Goal: Task Accomplishment & Management: Manage account settings

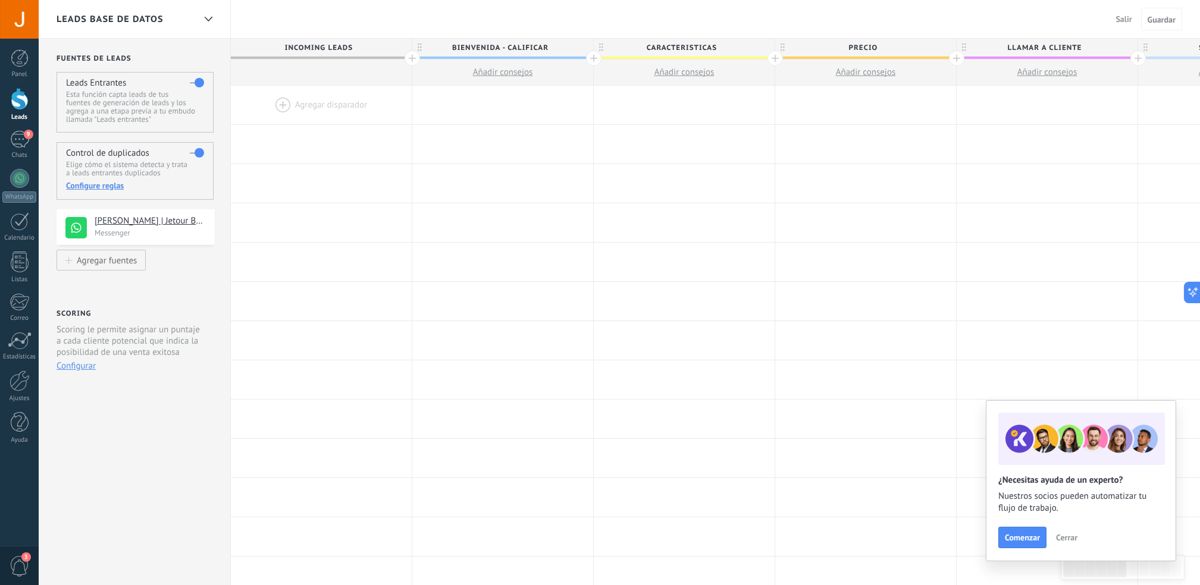
click at [348, 48] on span "Incoming leads" at bounding box center [318, 48] width 175 height 18
click at [368, 15] on div "LEADS BASE DE DATOS Salir Cancelar Guardar" at bounding box center [619, 19] width 1161 height 39
click at [343, 45] on span "Incoming leads" at bounding box center [318, 48] width 175 height 18
click at [168, 21] on div "LEADS BASE DE DATOS" at bounding box center [126, 19] width 138 height 38
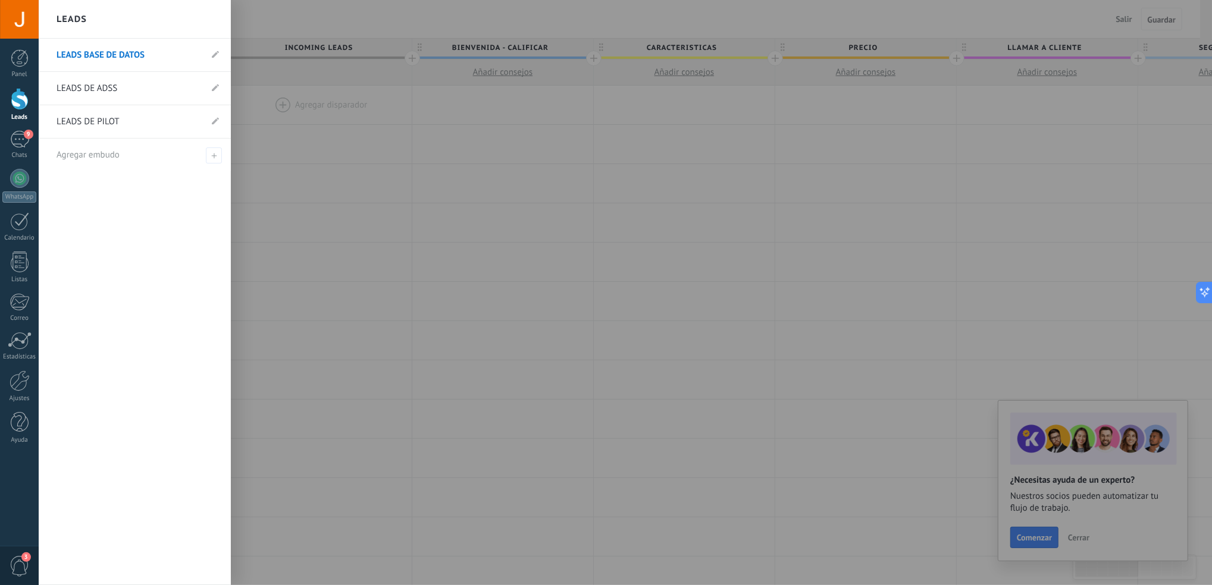
click at [204, 21] on body ".abccls-1,.abccls-2{fill-rule:evenodd}.abccls-2{fill:#fff} .abfcls-1{fill:none}…" at bounding box center [606, 292] width 1212 height 585
click at [395, 202] on div at bounding box center [645, 292] width 1212 height 585
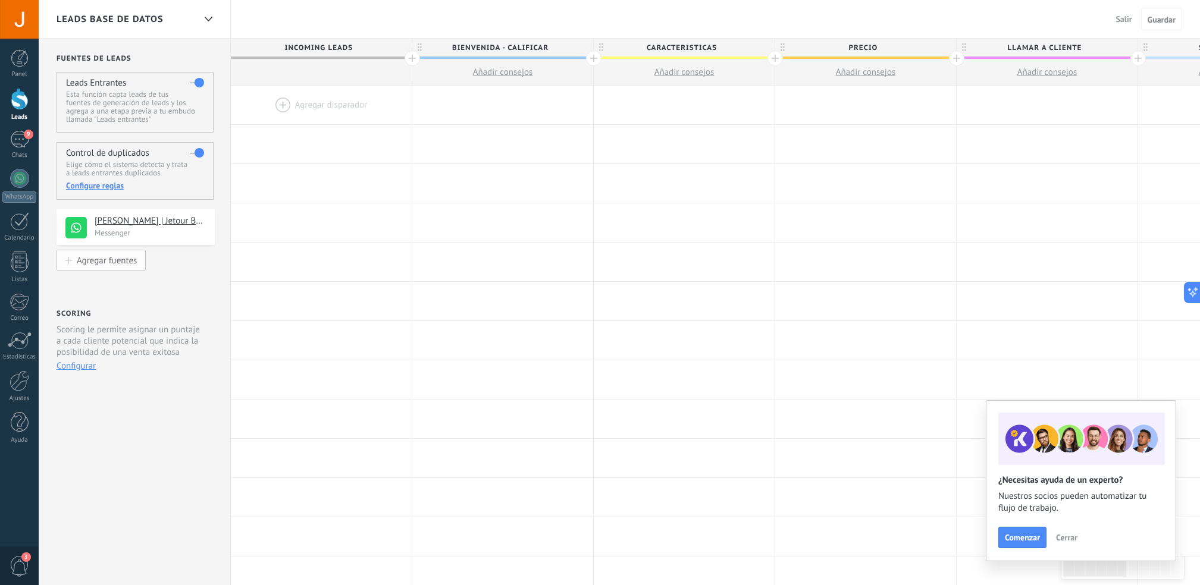
click at [108, 256] on div "Agregar fuentes" at bounding box center [107, 260] width 60 height 10
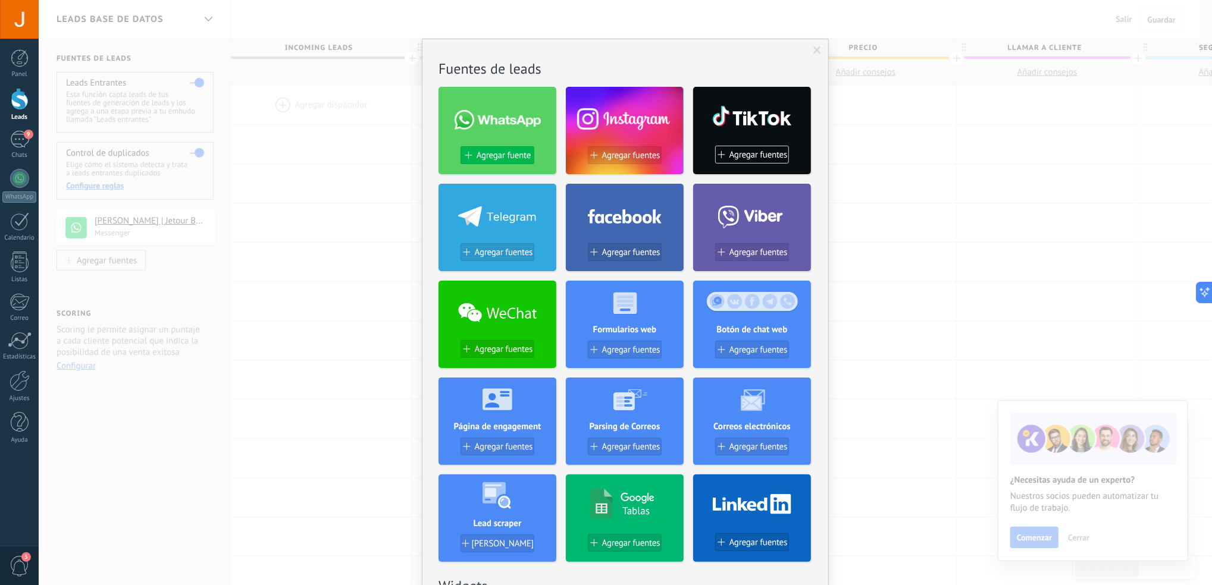
click at [505, 154] on span "Agregar fuente" at bounding box center [504, 156] width 54 height 10
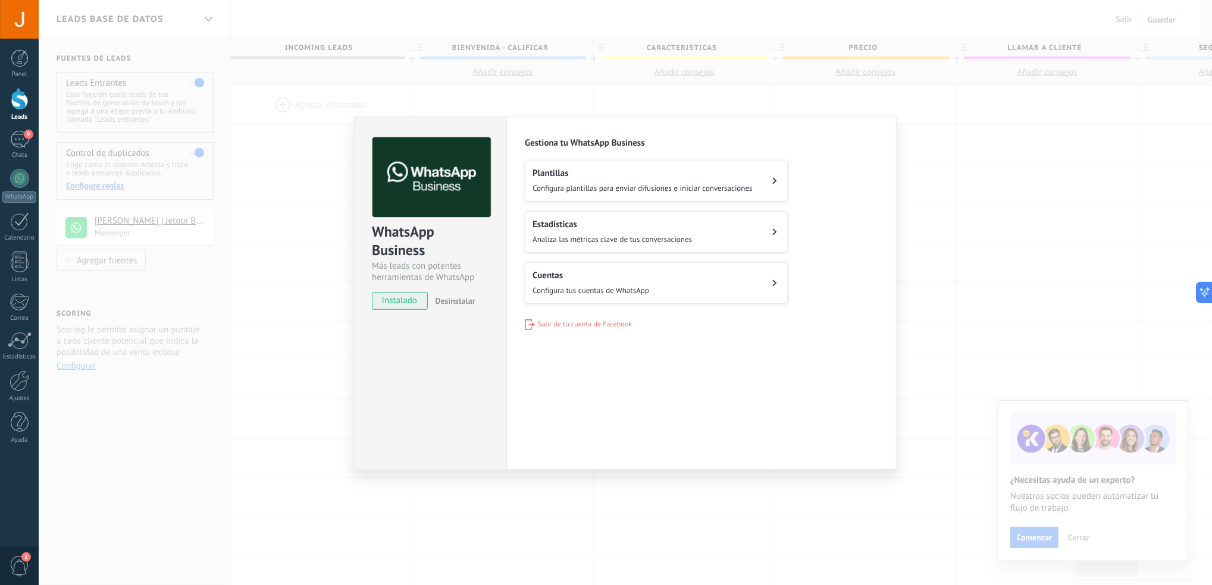
click at [310, 302] on div "WhatsApp Business Más leads con potentes herramientas de WhatsApp instalado Des…" at bounding box center [625, 292] width 1173 height 585
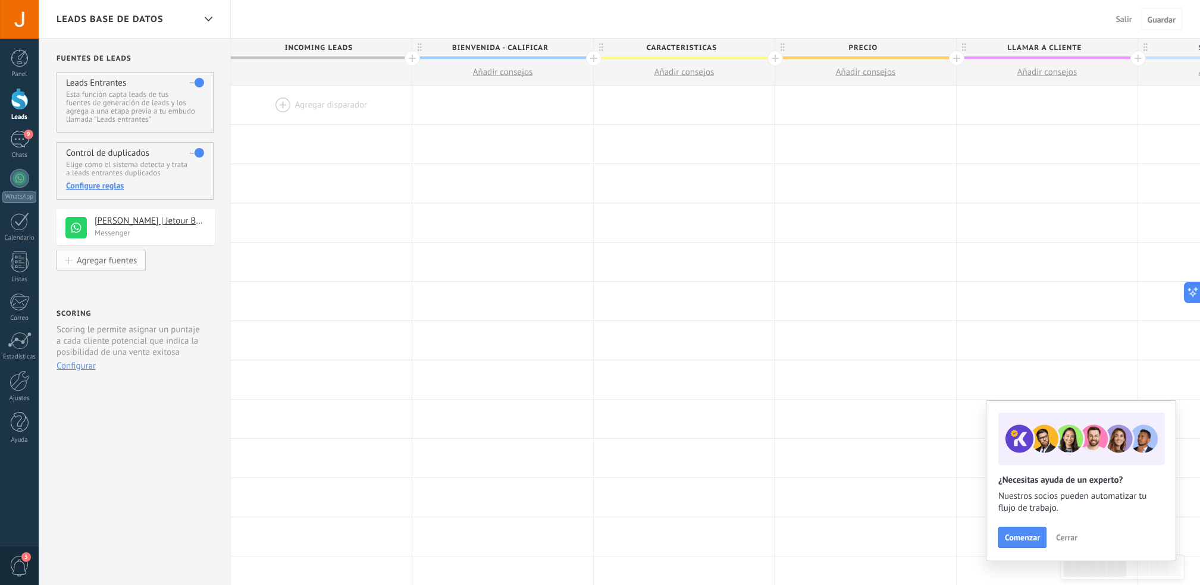
click at [111, 264] on div "Agregar fuentes" at bounding box center [107, 260] width 60 height 10
